Goal: Find specific page/section: Find specific page/section

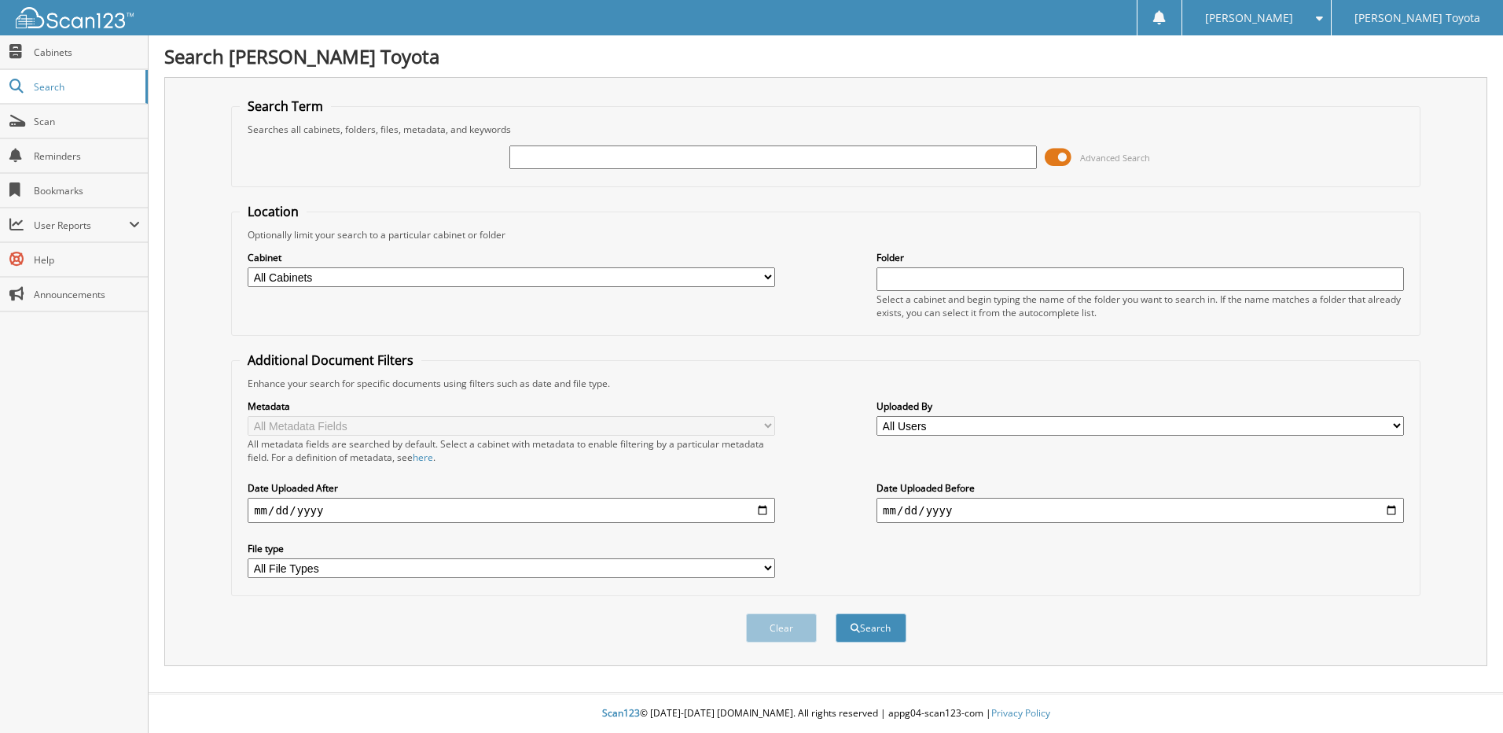
click at [529, 156] on input "text" at bounding box center [773, 157] width 528 height 24
type input "326496"
click at [877, 627] on button "Search" at bounding box center [871, 627] width 71 height 29
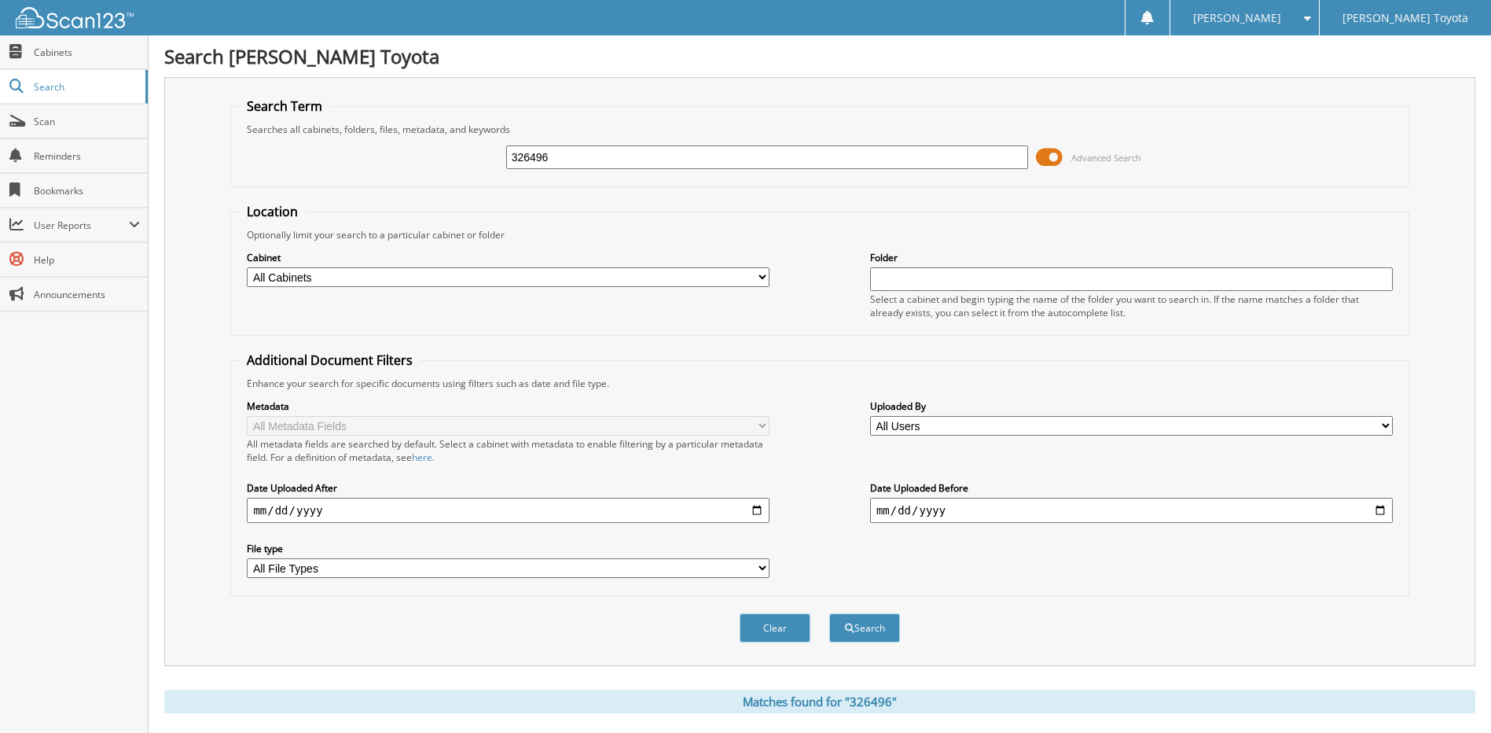
scroll to position [233, 0]
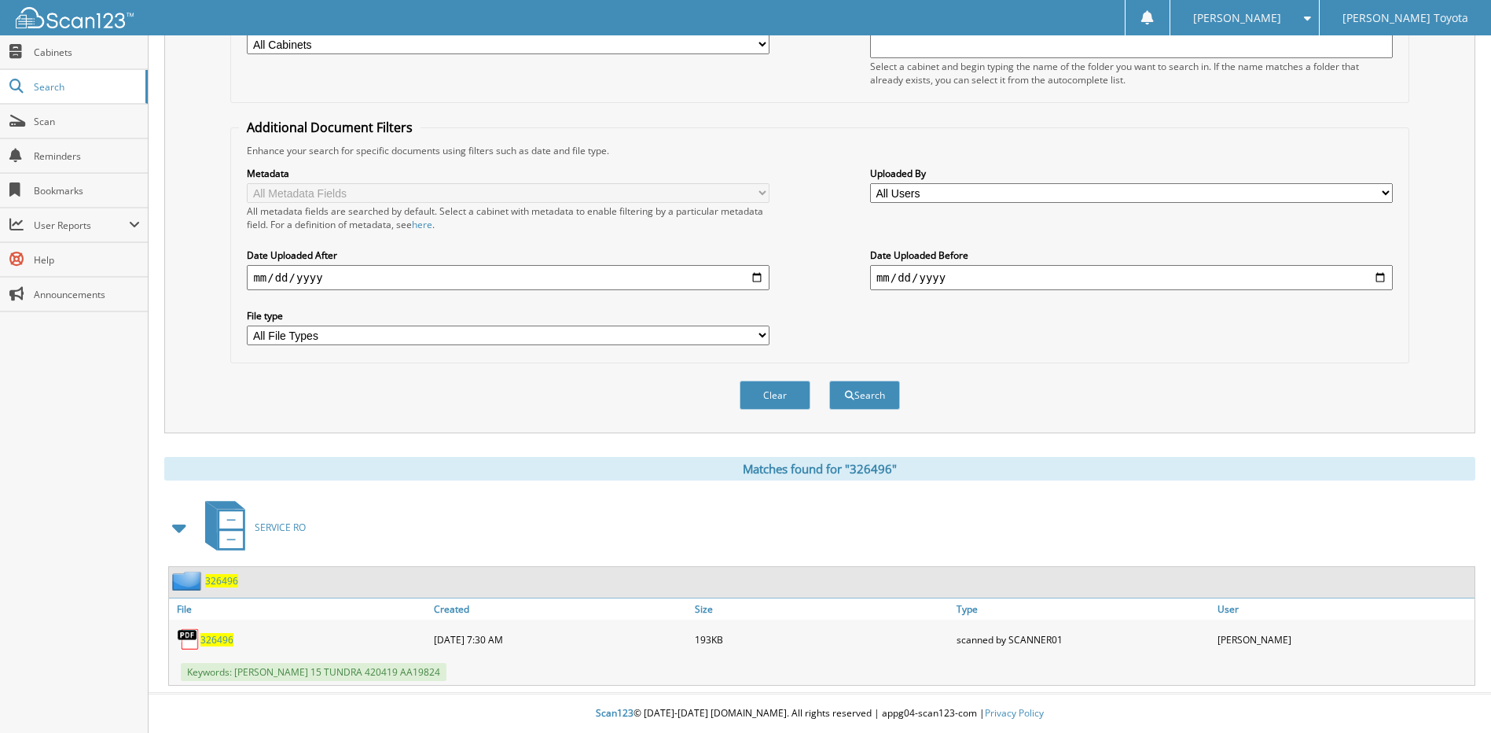
click at [221, 576] on span "326496" at bounding box center [221, 580] width 33 height 13
